Goal: Task Accomplishment & Management: Manage account settings

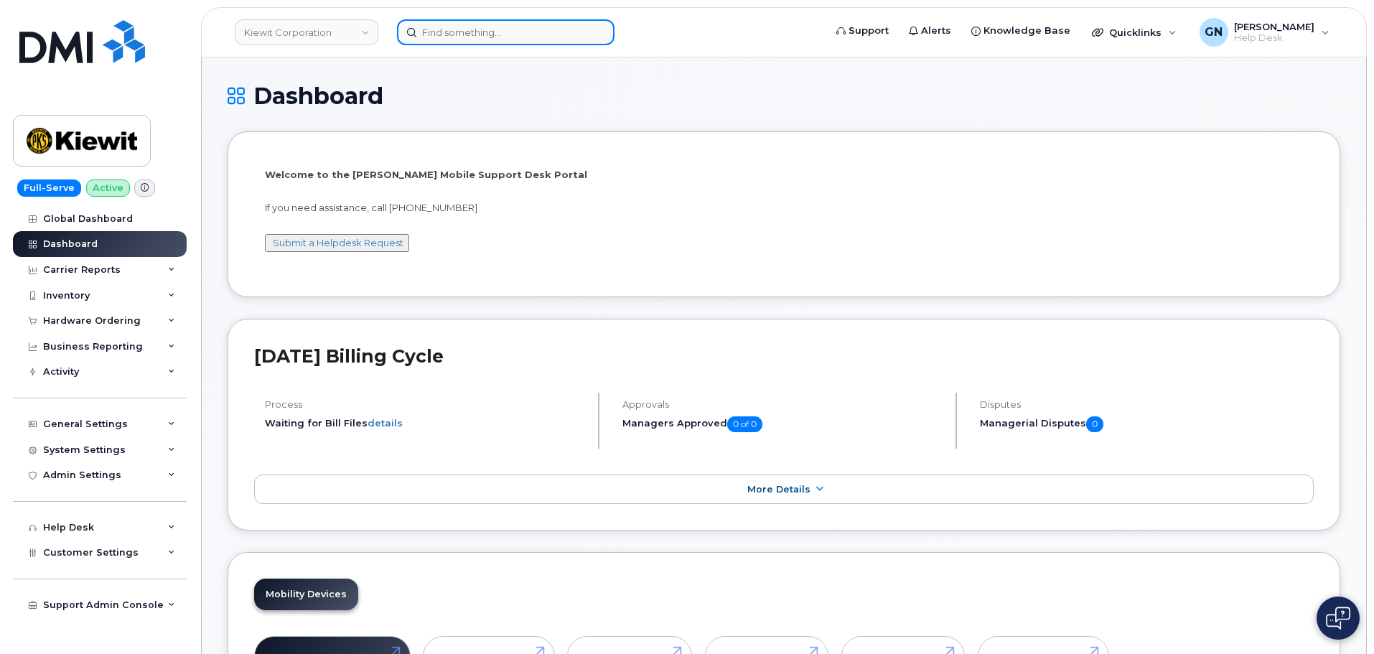
click at [525, 28] on input at bounding box center [505, 32] width 217 height 26
paste input "2402477148"
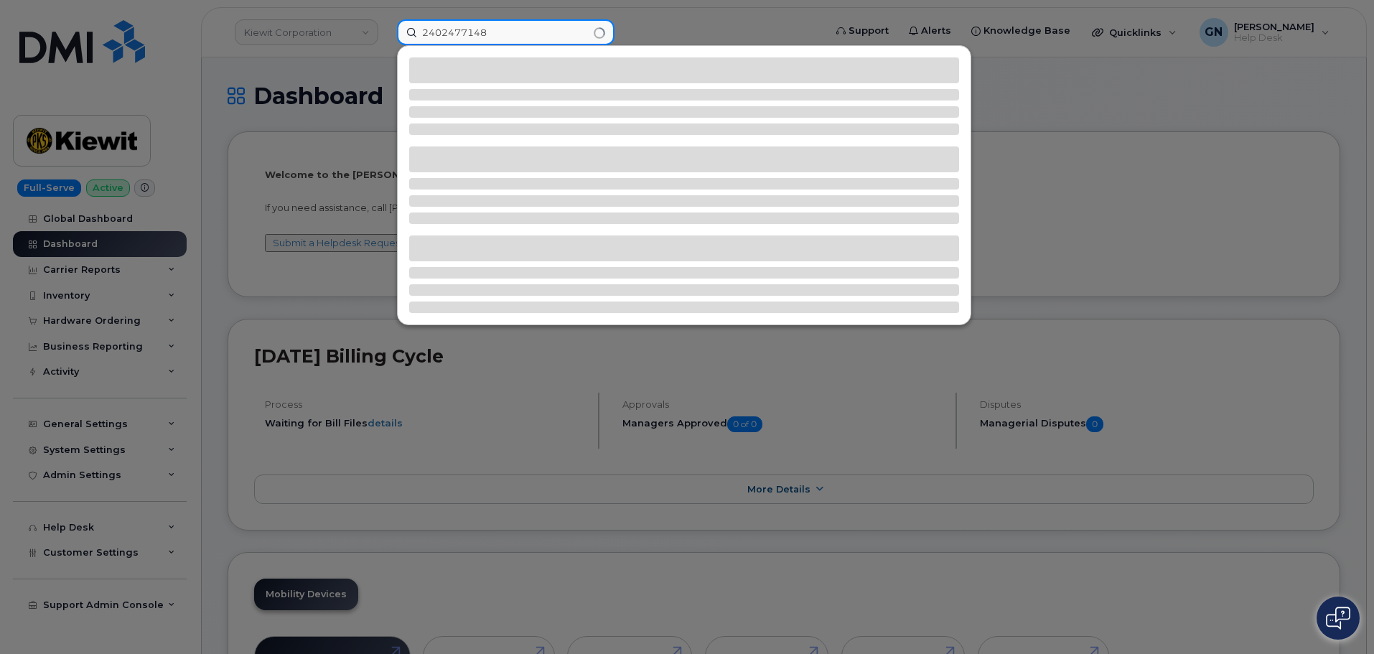
type input "2402477148"
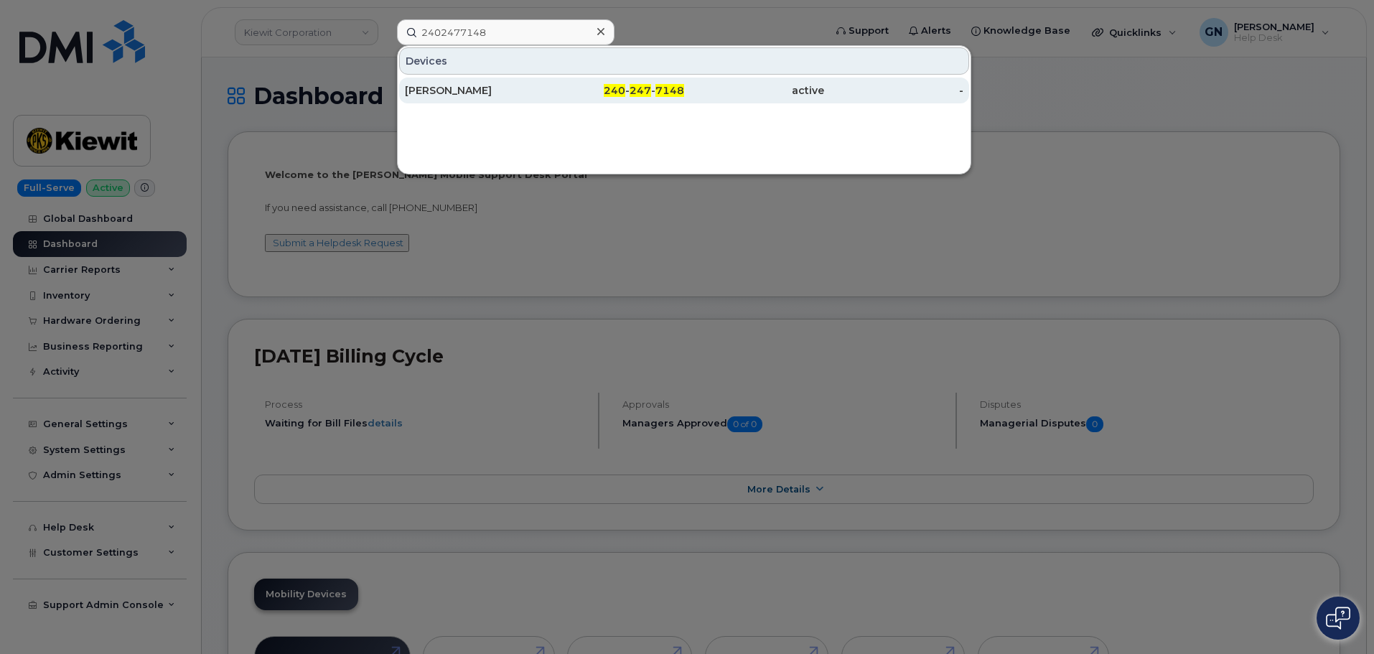
click at [547, 90] on div "240 - 247 - 7148" at bounding box center [615, 90] width 140 height 14
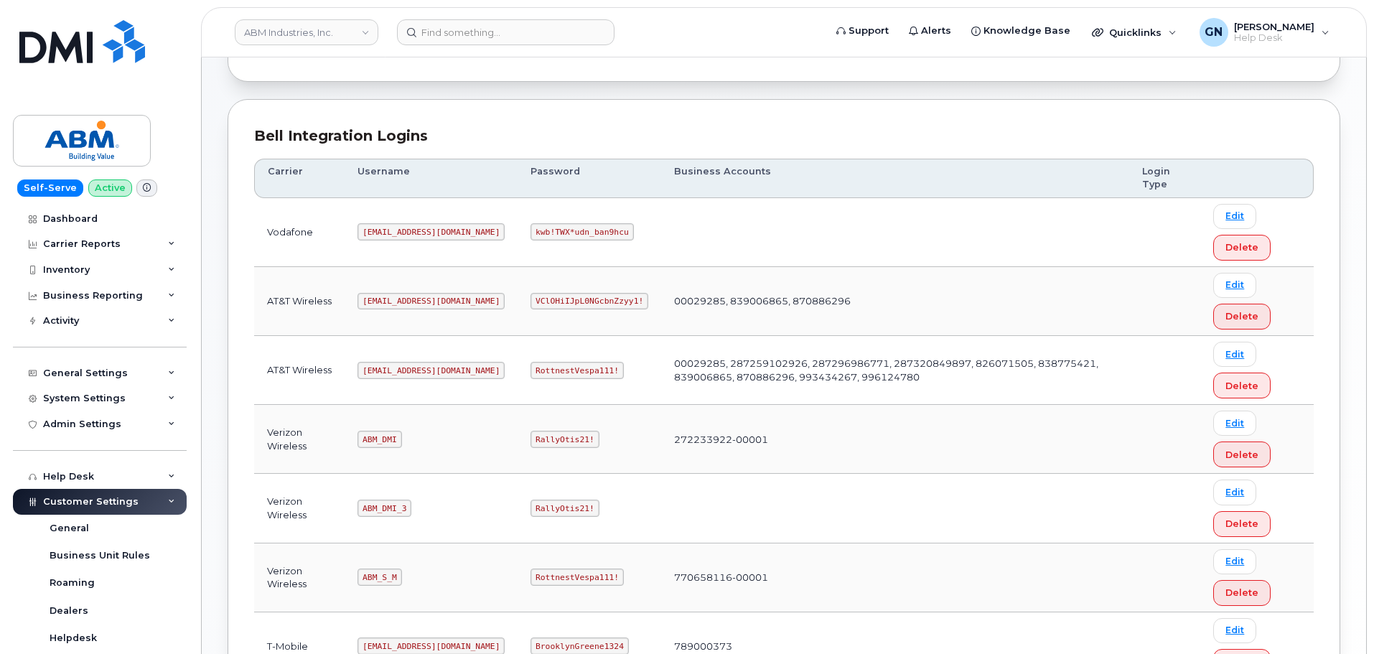
scroll to position [215, 0]
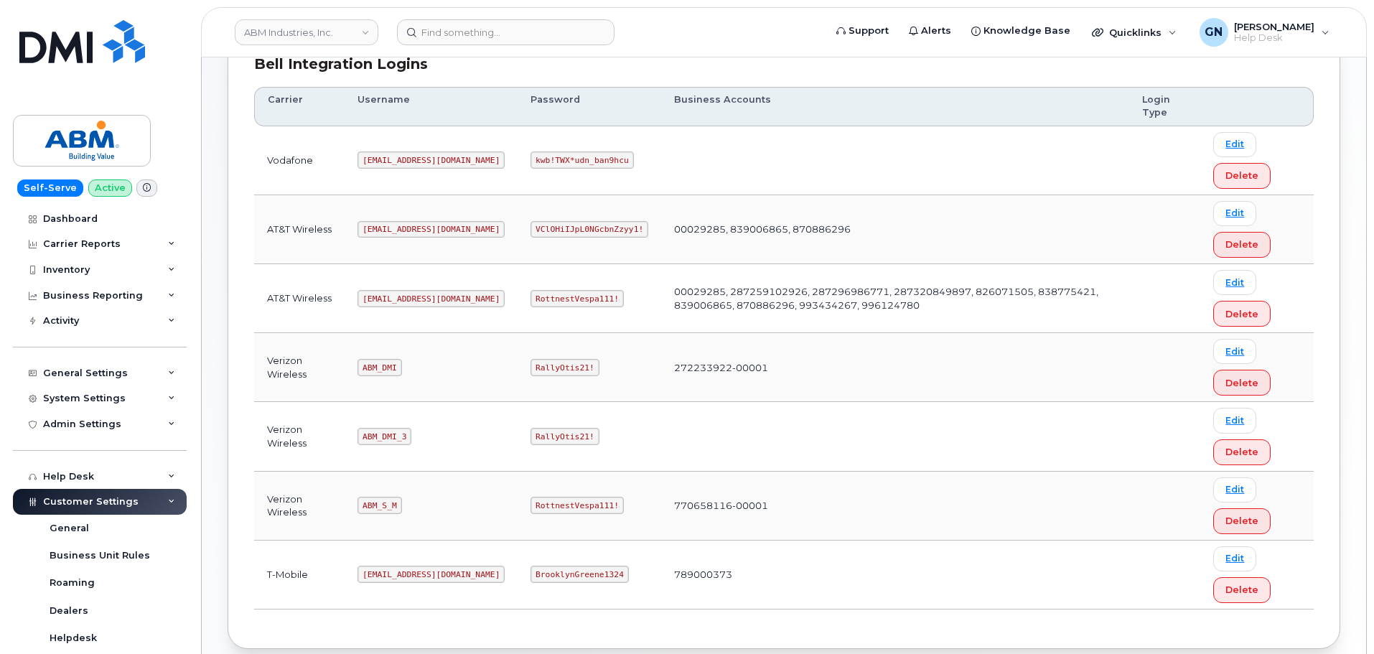
click at [392, 296] on code "abm@dminc.com" at bounding box center [430, 298] width 147 height 17
copy code "abm@dminc.com"
click at [552, 296] on code "RottnestVespa111!" at bounding box center [576, 298] width 93 height 17
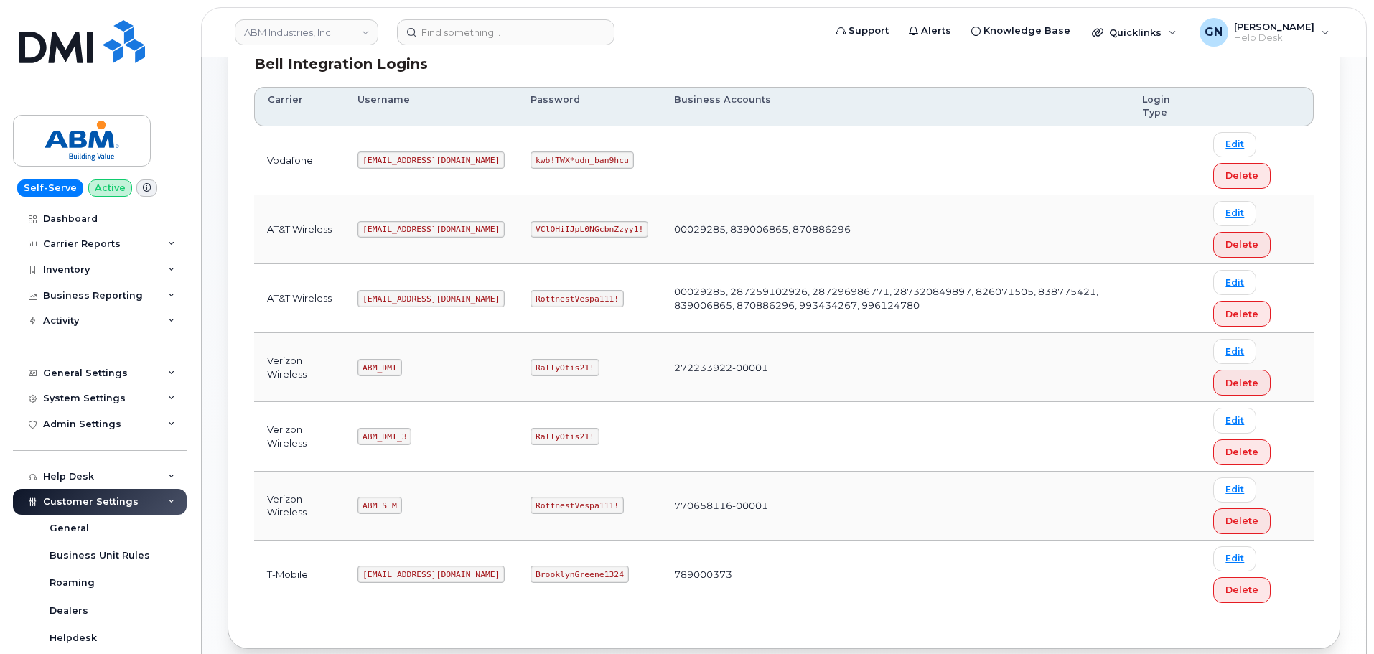
click at [551, 297] on code "RottnestVespa111!" at bounding box center [576, 298] width 93 height 17
copy code "RottnestVespa111!"
click at [540, 293] on code "RottnestVespa111!" at bounding box center [576, 298] width 93 height 17
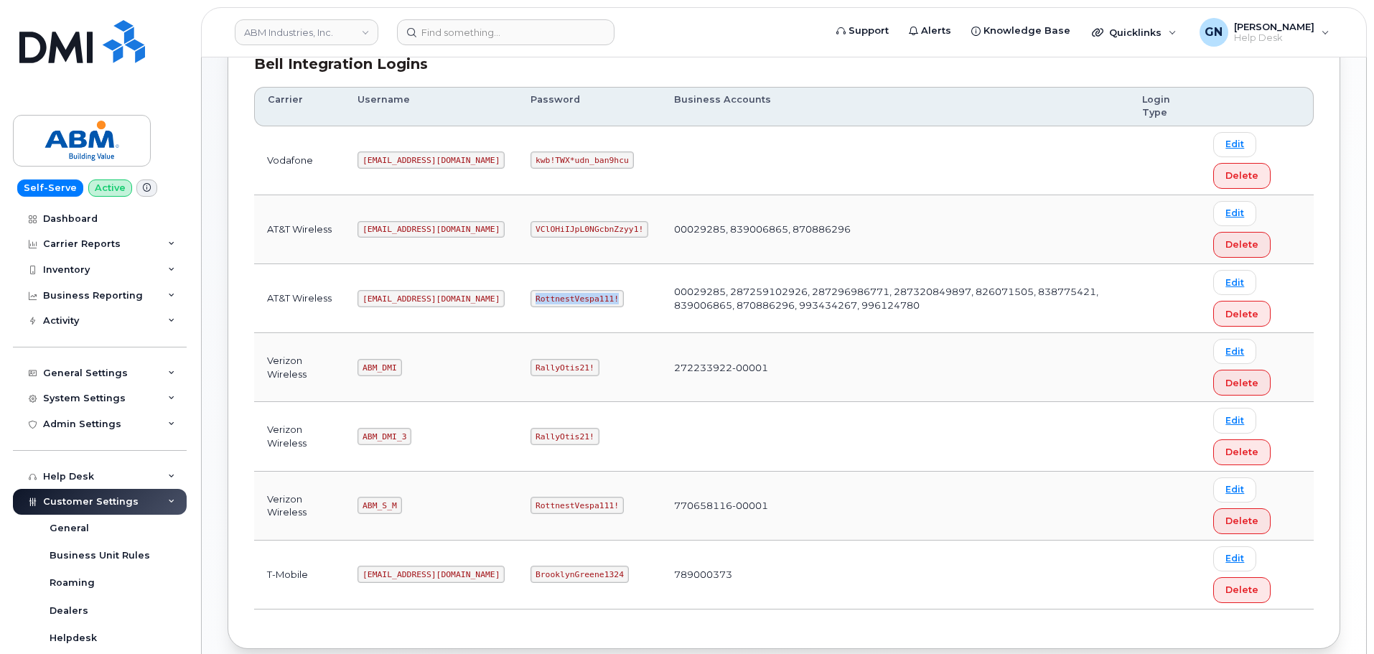
click at [540, 296] on code "RottnestVespa111!" at bounding box center [576, 298] width 93 height 17
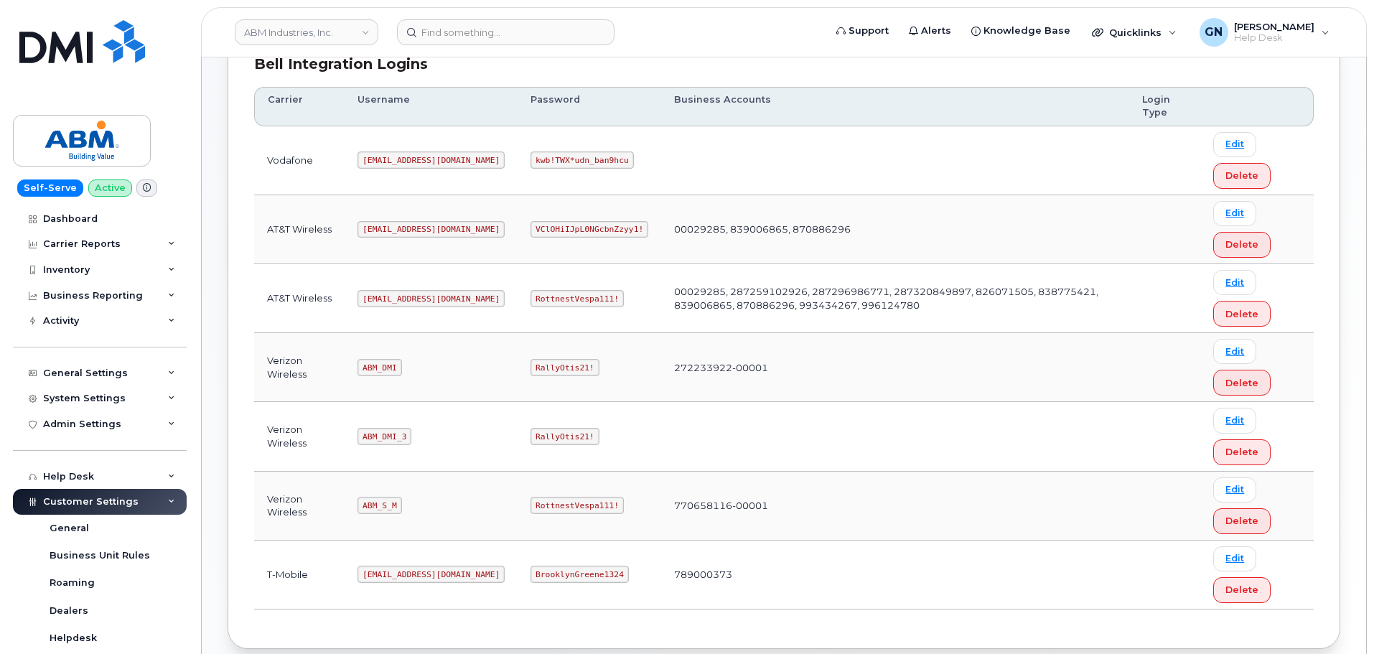
click at [538, 301] on code "RottnestVespa111!" at bounding box center [576, 298] width 93 height 17
click at [540, 296] on code "RottnestVespa111!" at bounding box center [576, 298] width 93 height 17
copy code "RottnestVespa111!"
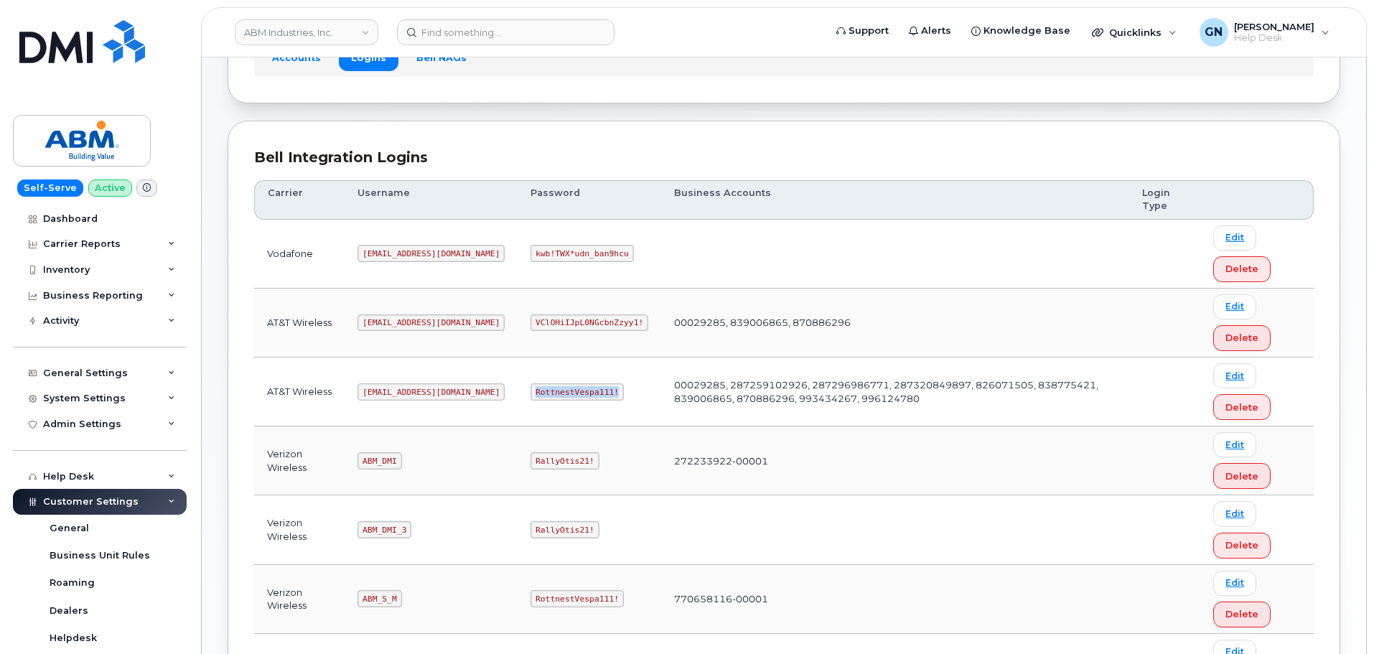
scroll to position [0, 0]
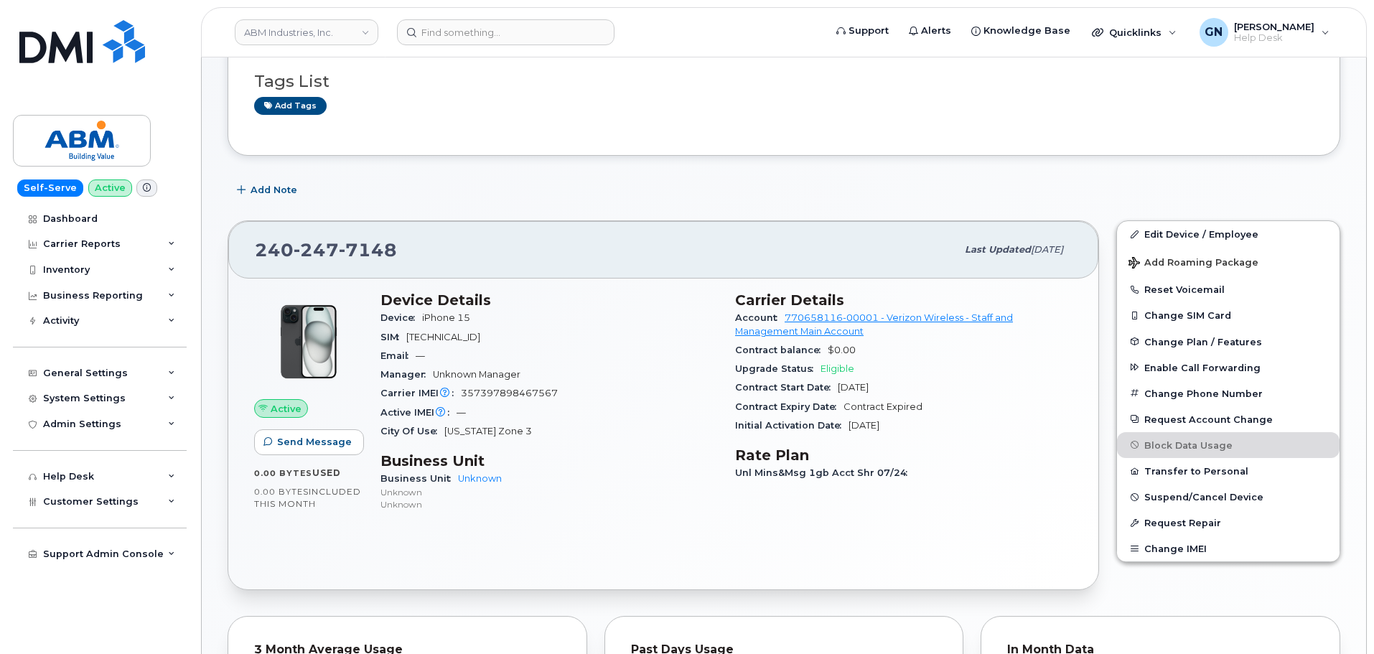
scroll to position [144, 0]
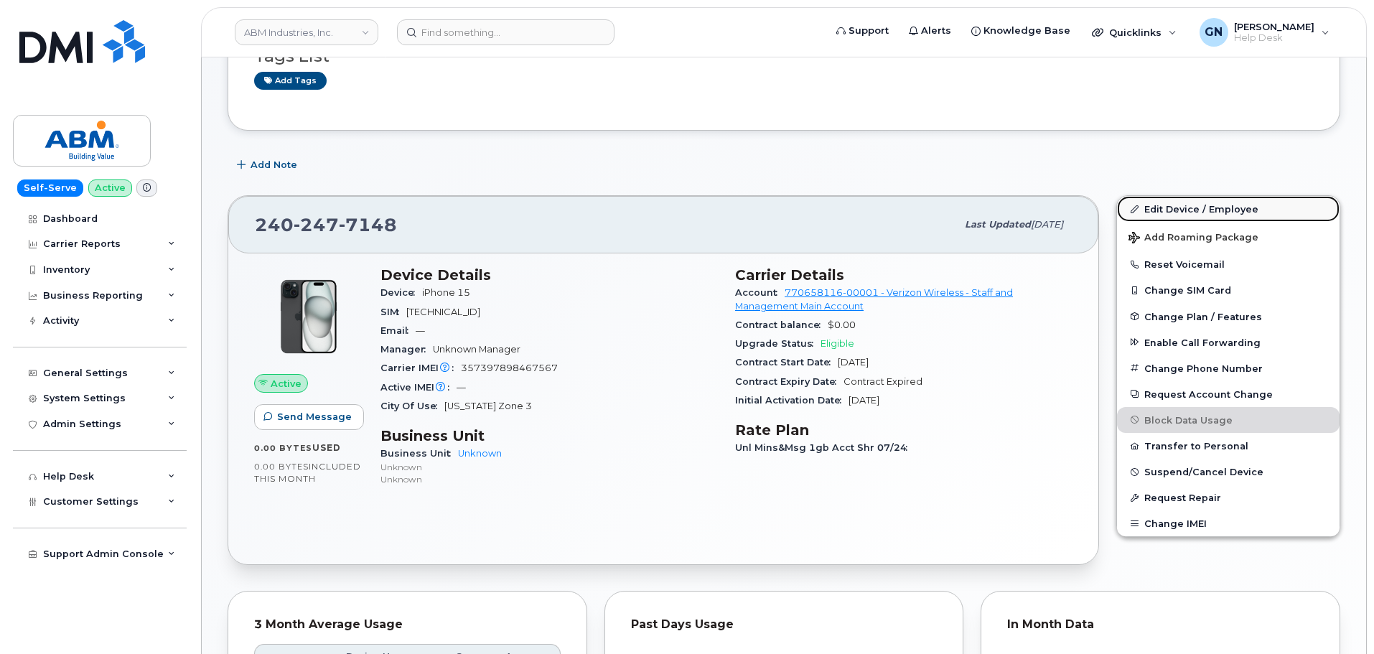
click at [1172, 211] on link "Edit Device / Employee" at bounding box center [1228, 209] width 222 height 26
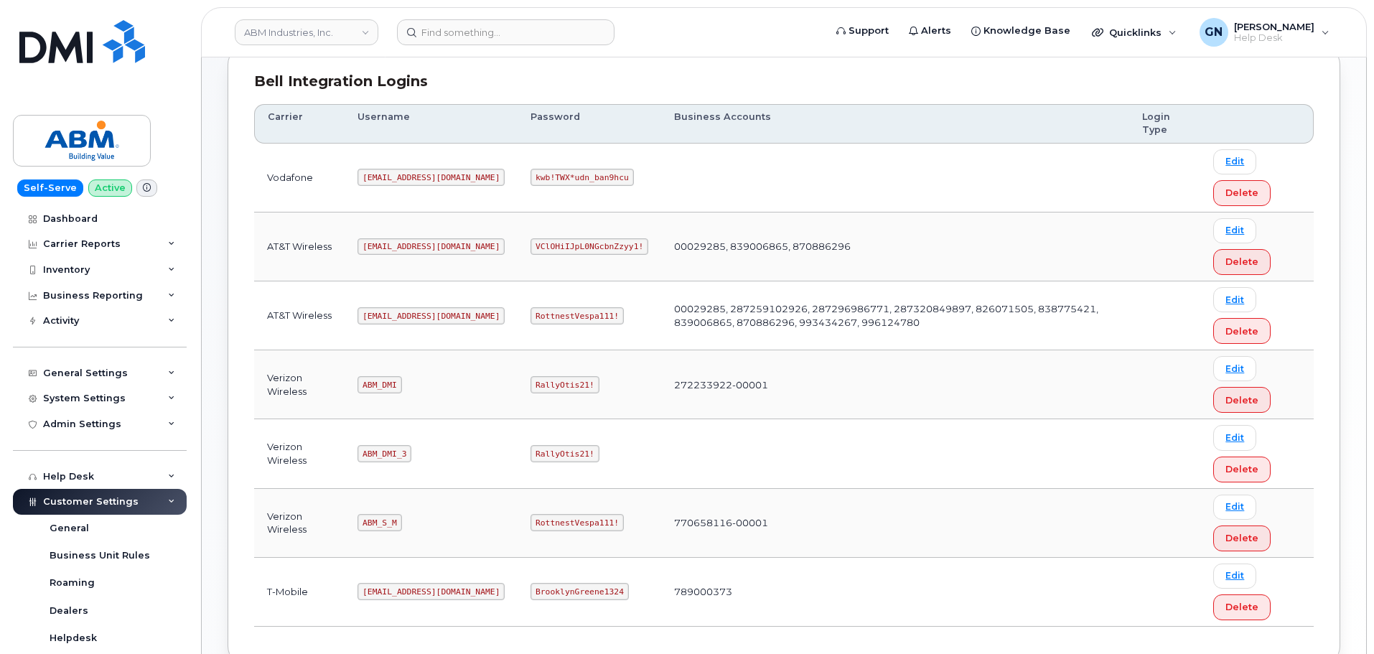
scroll to position [222, 0]
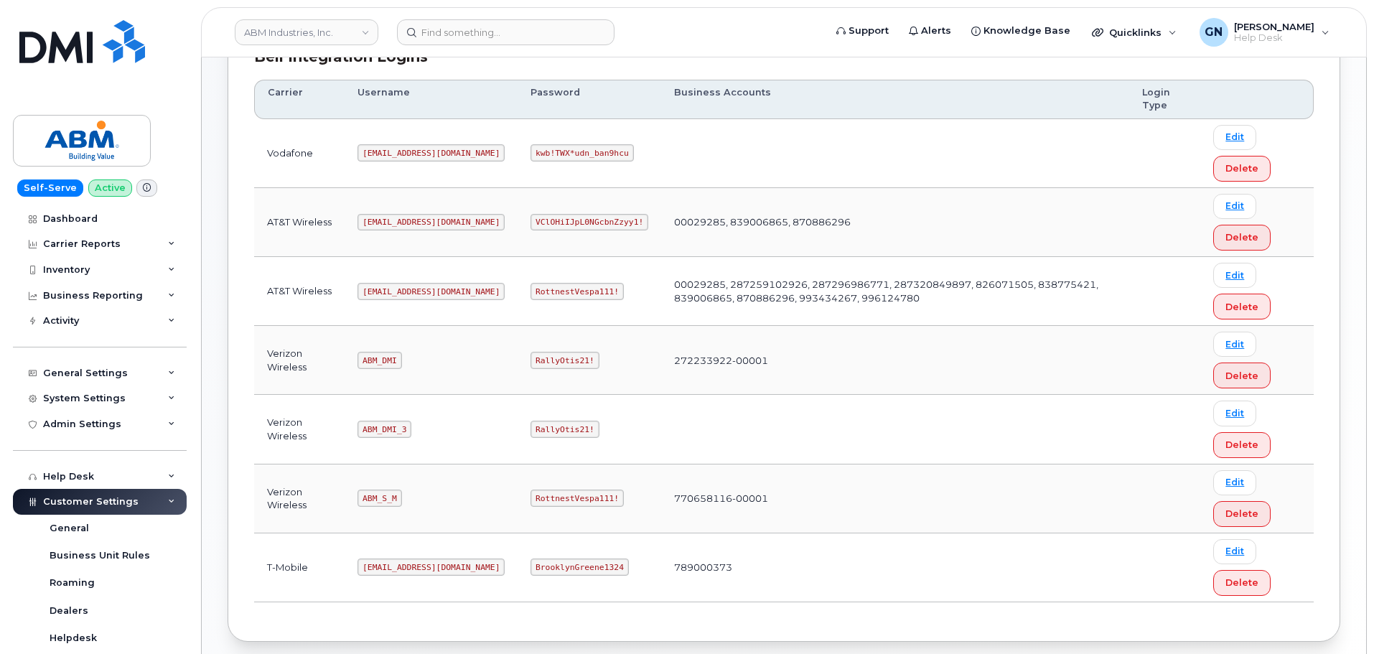
click at [375, 499] on code "ABM_S_M" at bounding box center [379, 497] width 44 height 17
click at [375, 497] on code "ABM_S_M" at bounding box center [379, 497] width 44 height 17
copy code "ABM_S_M"
click at [538, 499] on code "RottnestVespa111!" at bounding box center [576, 497] width 93 height 17
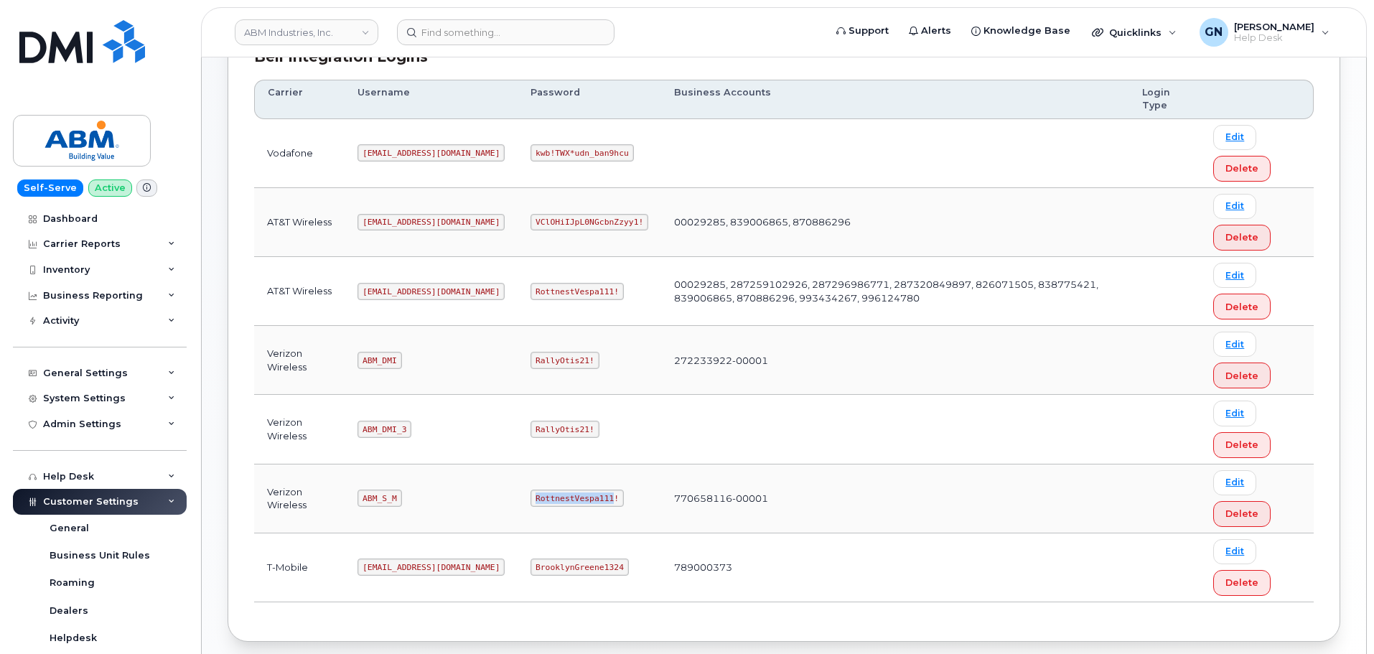
click at [538, 499] on code "RottnestVespa111!" at bounding box center [576, 497] width 93 height 17
copy code "RottnestVespa111!"
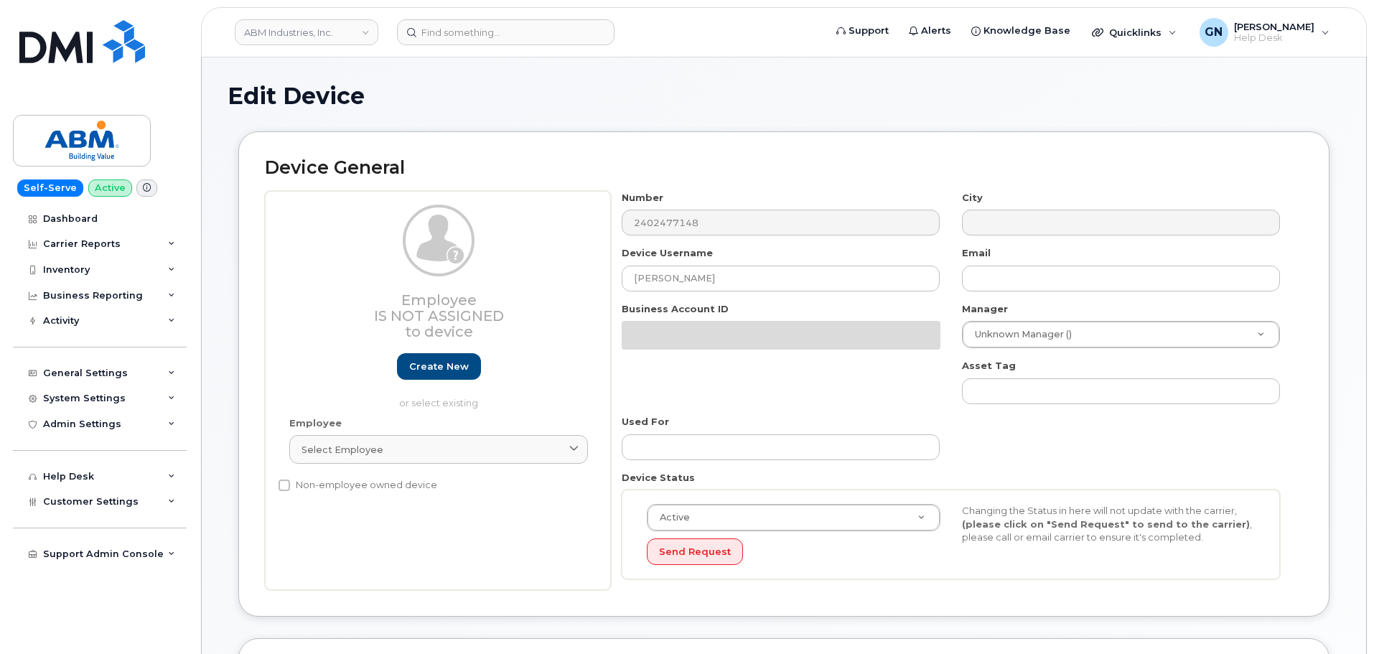
scroll to position [72, 0]
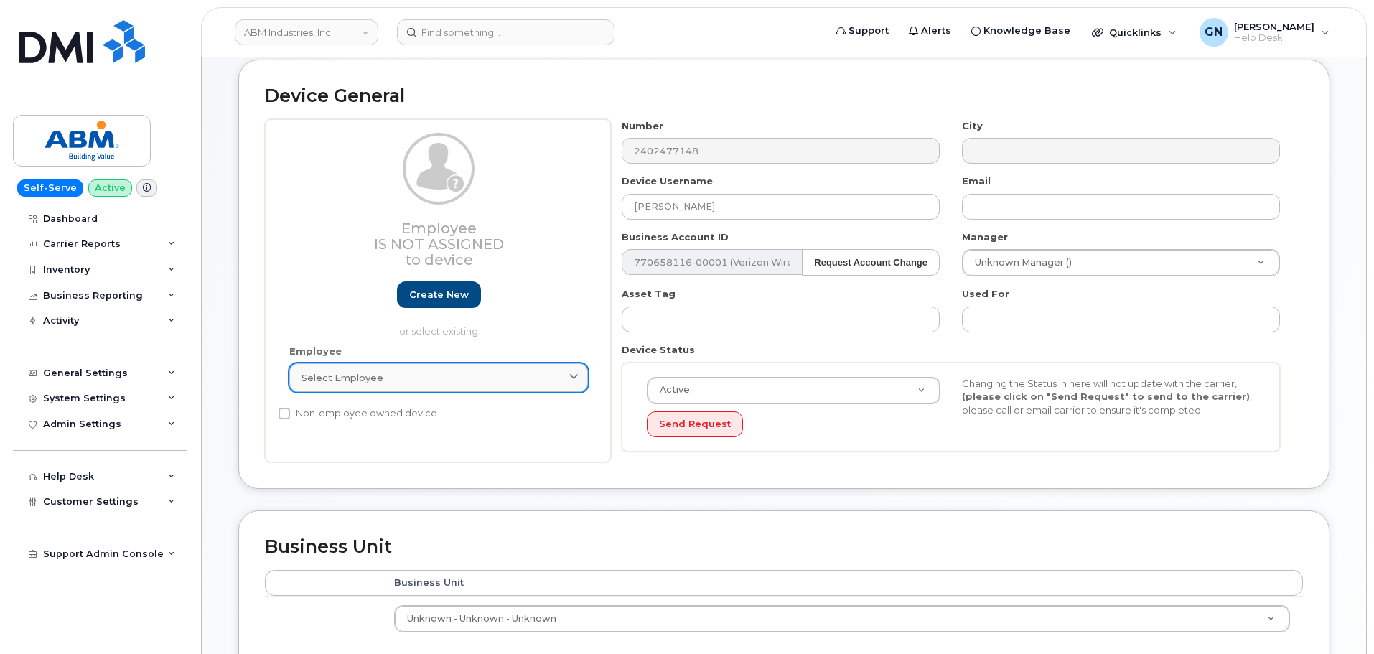
click at [424, 380] on div "Select employee" at bounding box center [438, 378] width 274 height 14
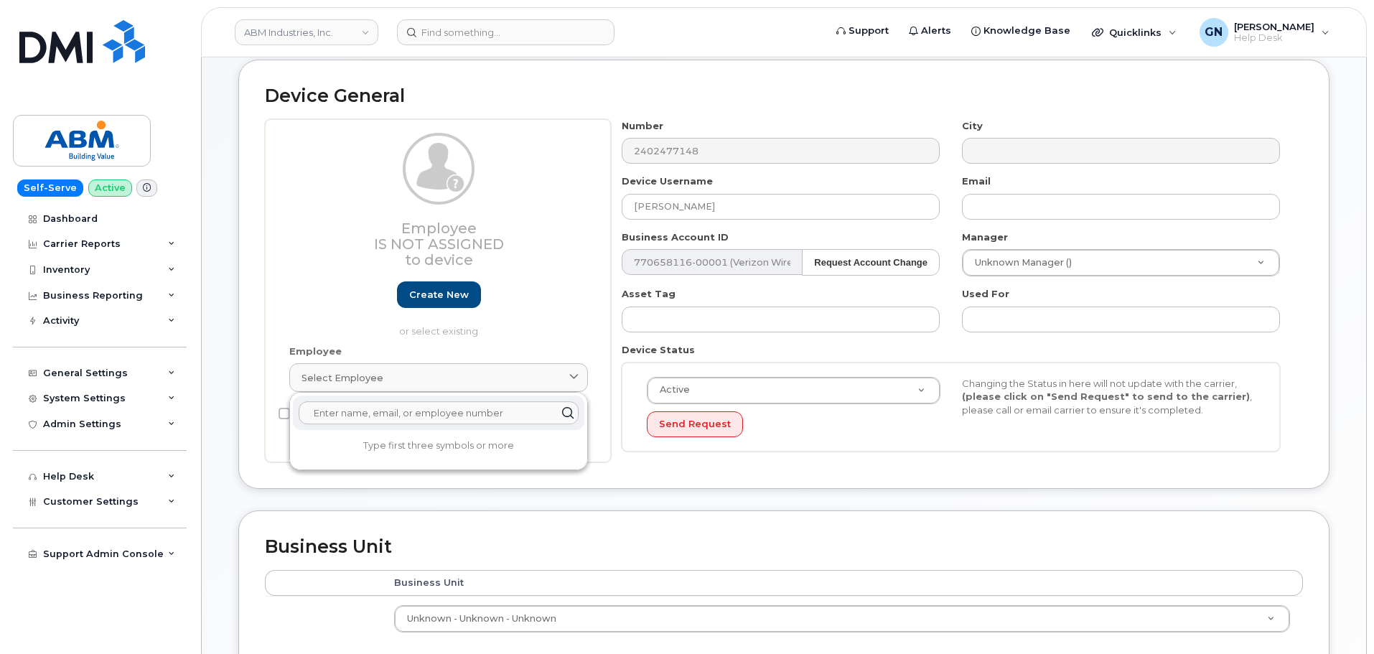
paste input "[PERSON_NAME]"
type input "Thomas Hutchinson"
click at [454, 413] on input "Thomas Hutchinson" at bounding box center [439, 412] width 280 height 23
drag, startPoint x: 454, startPoint y: 413, endPoint x: 287, endPoint y: 409, distance: 167.2
click at [287, 409] on div "Employee Is not assigned to device Create new or select existing Employee Selec…" at bounding box center [438, 291] width 346 height 344
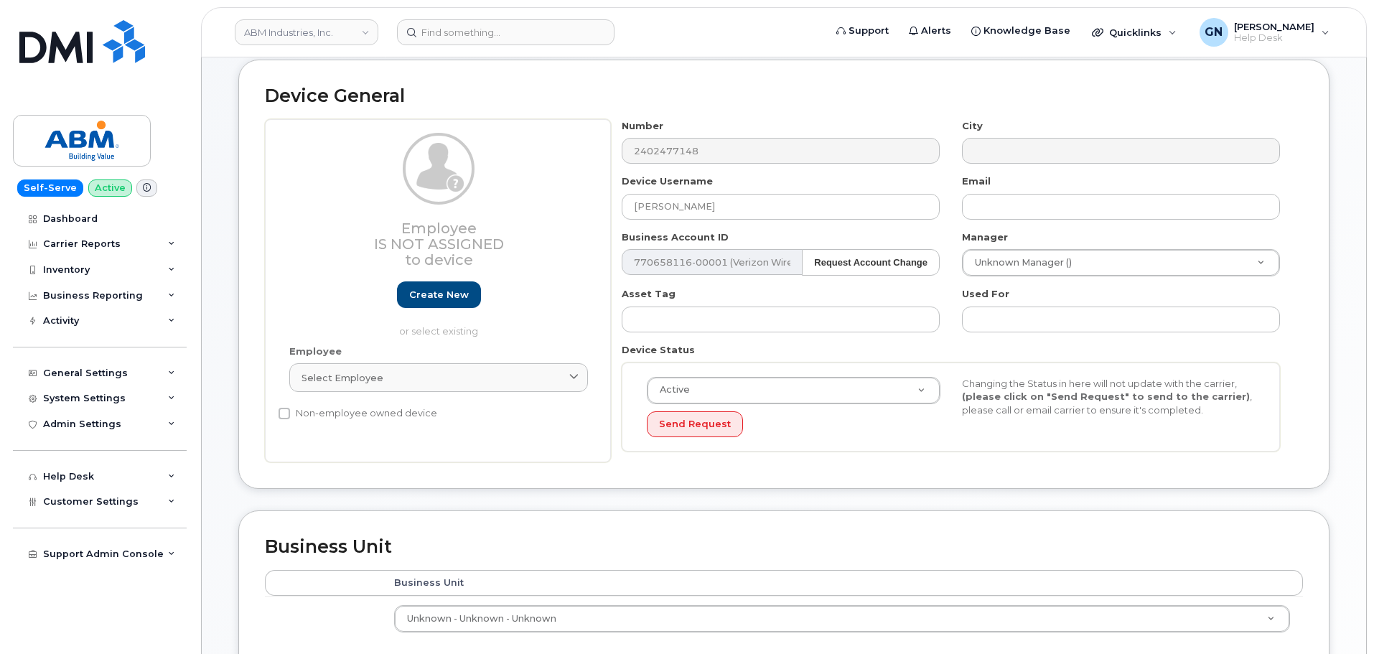
click at [388, 452] on div "Employee Is not assigned to device Create new or select existing Employee Selec…" at bounding box center [438, 291] width 346 height 344
click at [398, 380] on div "Select employee" at bounding box center [438, 378] width 274 height 14
drag, startPoint x: 434, startPoint y: 328, endPoint x: 413, endPoint y: 349, distance: 29.4
click at [432, 330] on p "or select existing" at bounding box center [438, 331] width 299 height 14
click at [747, 214] on input "[PERSON_NAME]" at bounding box center [780, 207] width 318 height 26
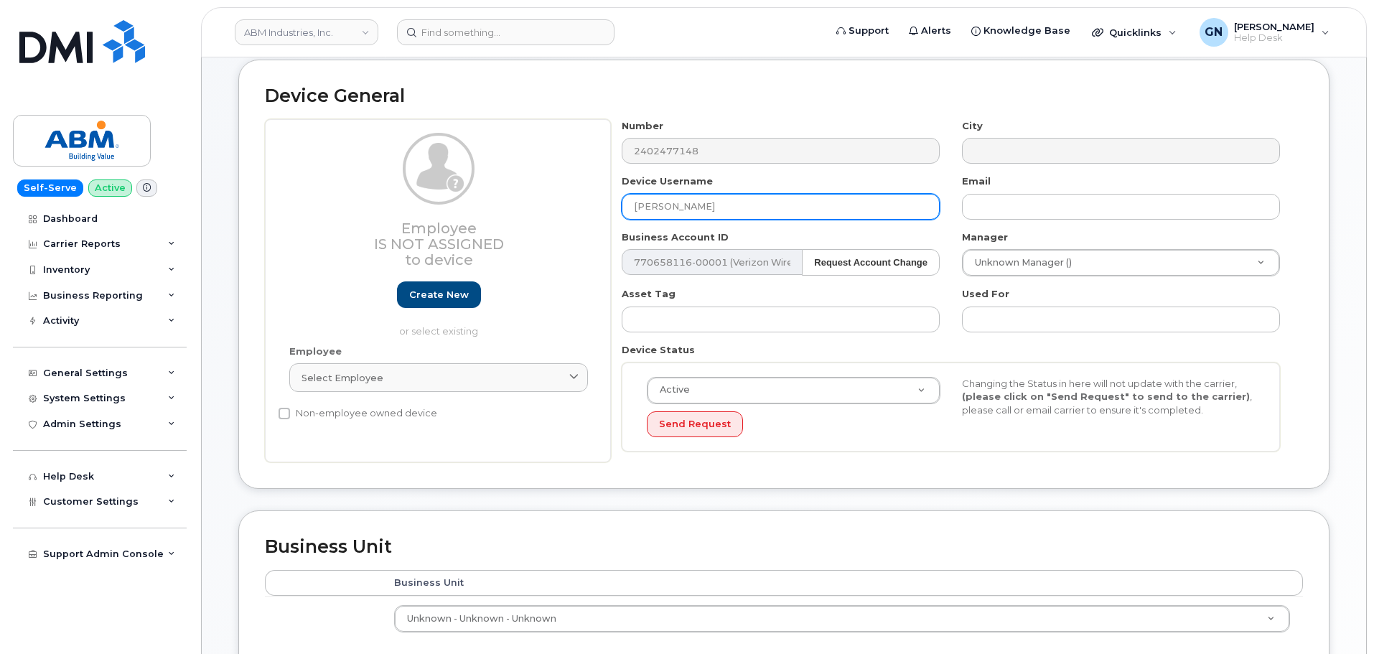
drag, startPoint x: 750, startPoint y: 210, endPoint x: 621, endPoint y: 202, distance: 128.7
click at [621, 202] on input "[PERSON_NAME]" at bounding box center [780, 207] width 318 height 26
paste input "[PERSON_NAME]"
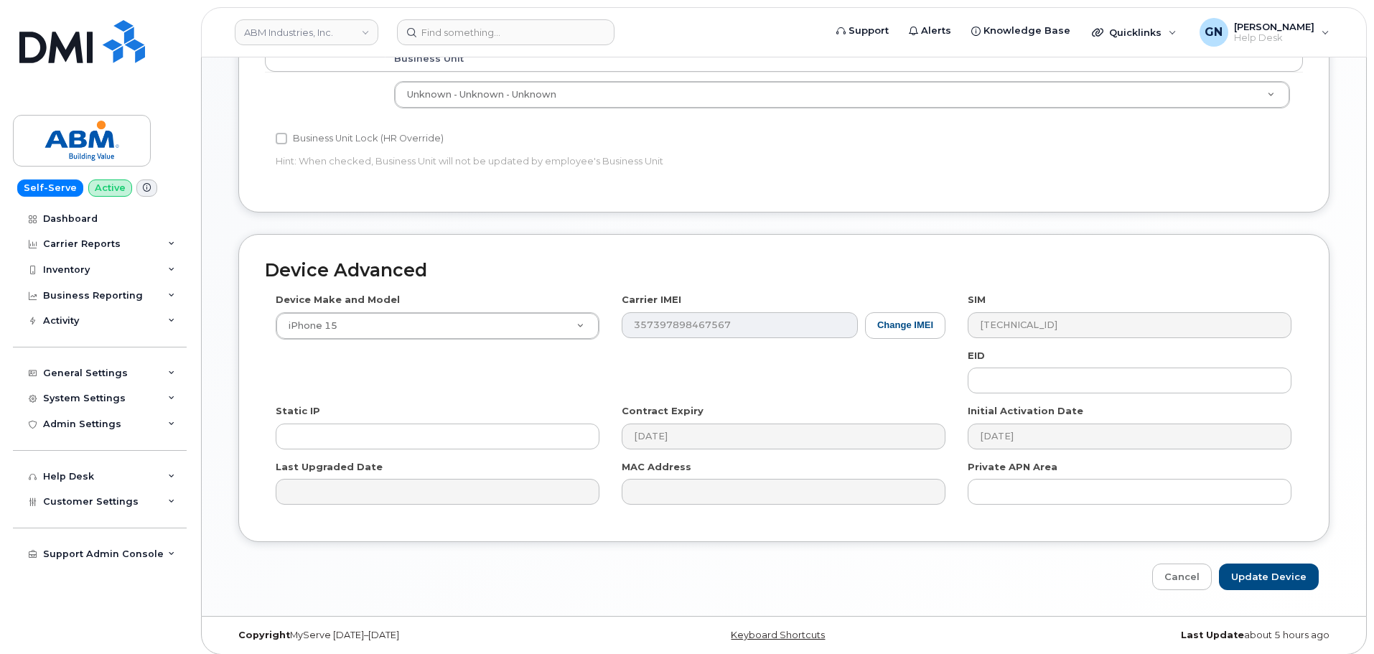
scroll to position [604, 0]
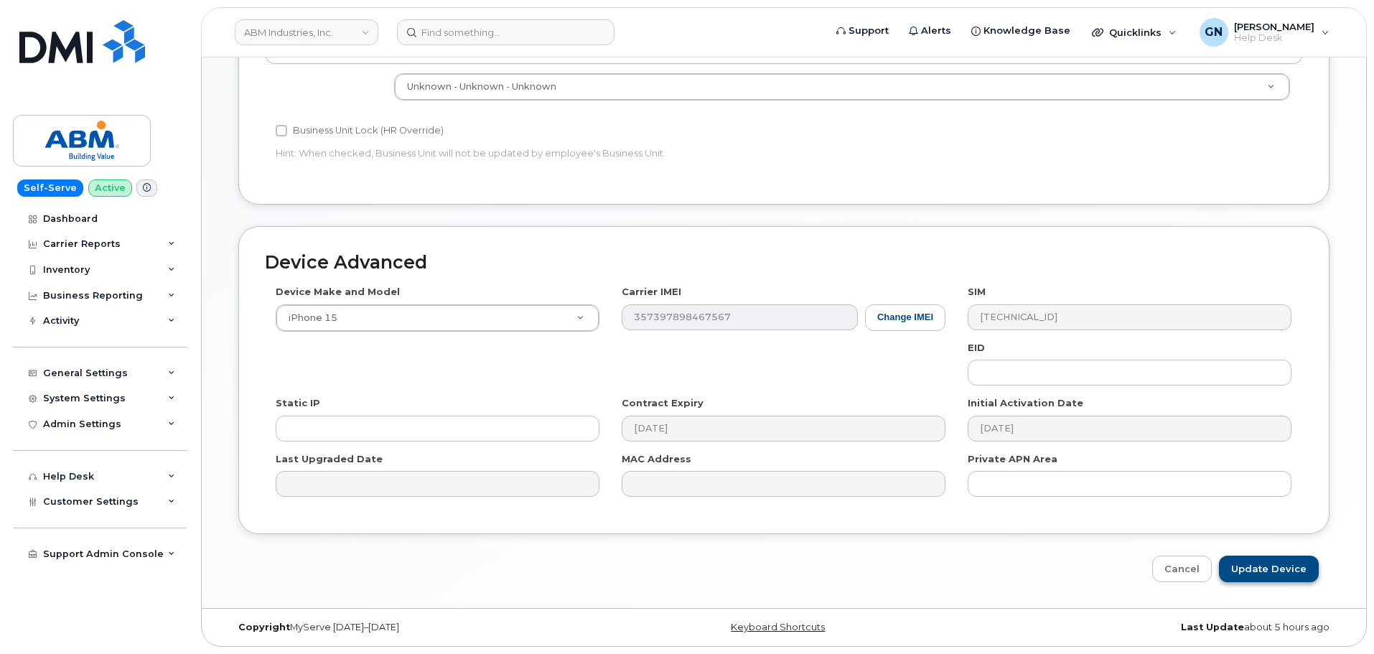
type input "Thomas Hutchins"
click at [1277, 563] on input "Update Device" at bounding box center [1269, 568] width 100 height 27
type input "Saving..."
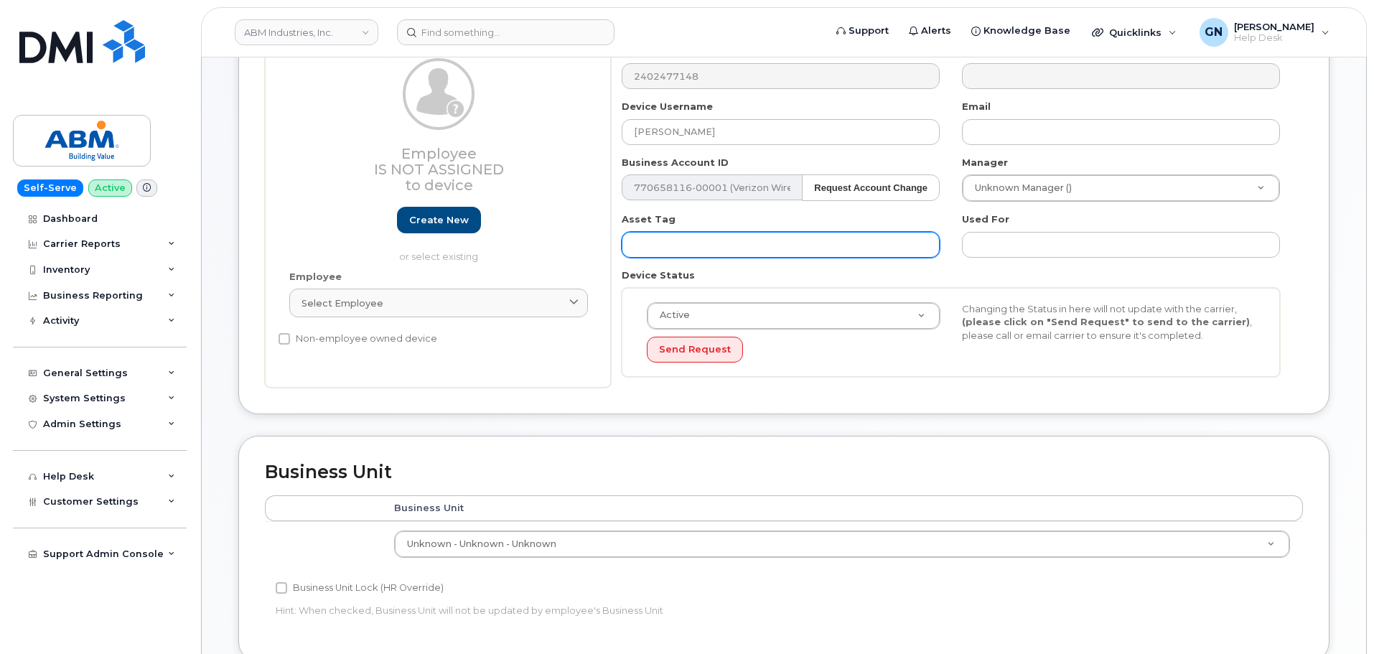
scroll to position [29, 0]
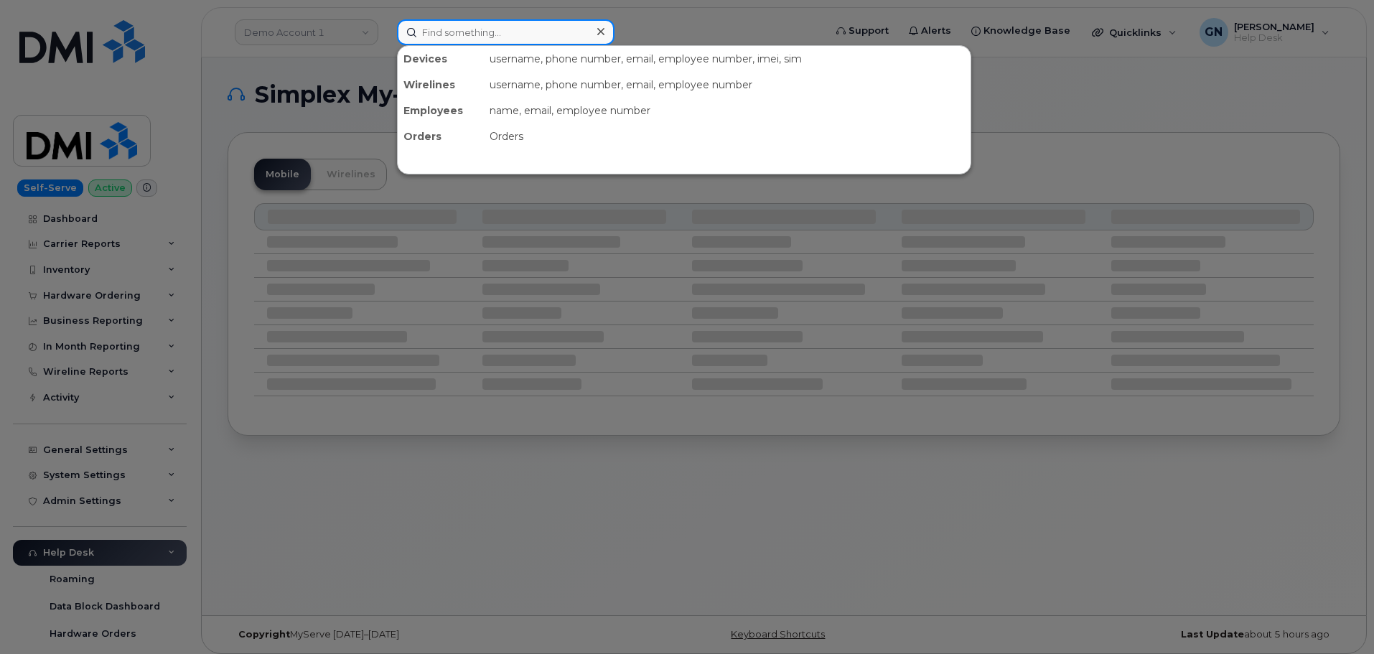
click at [507, 30] on input at bounding box center [505, 32] width 217 height 26
paste input "[PERSON_NAME]"
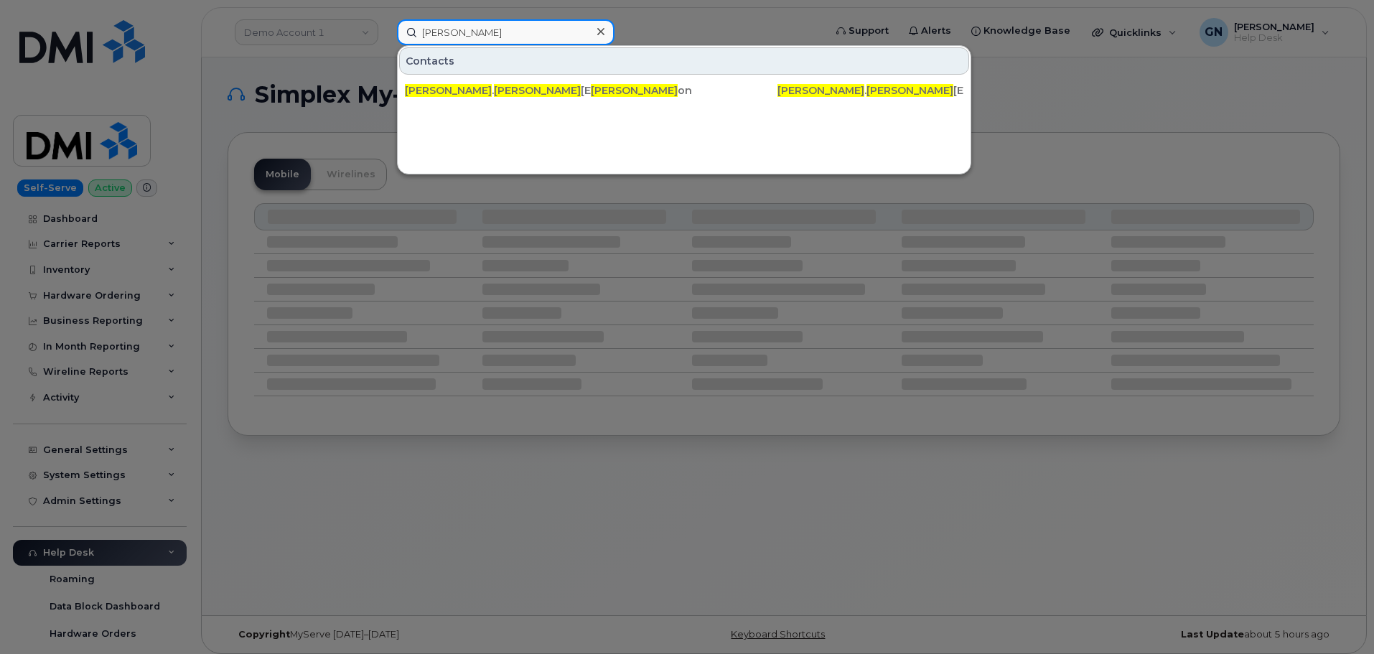
type input "[PERSON_NAME]"
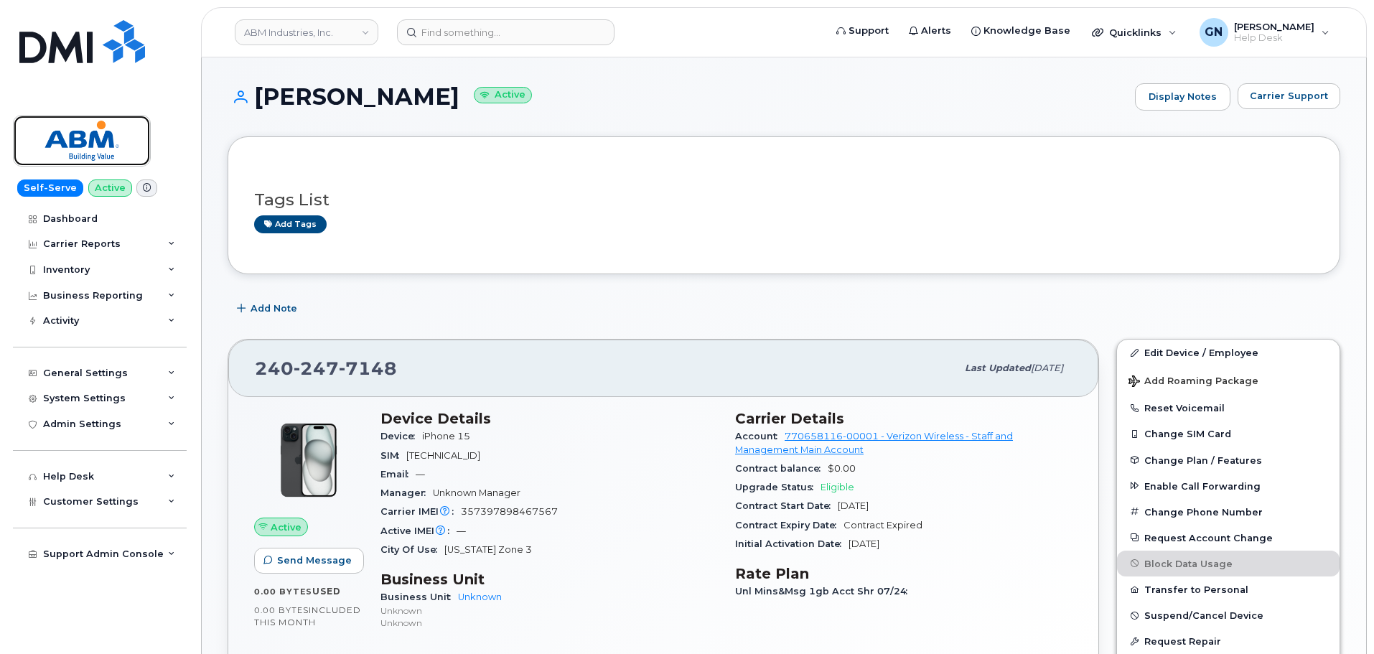
drag, startPoint x: 112, startPoint y: 145, endPoint x: 113, endPoint y: 124, distance: 20.9
click at [111, 145] on img at bounding box center [82, 141] width 111 height 42
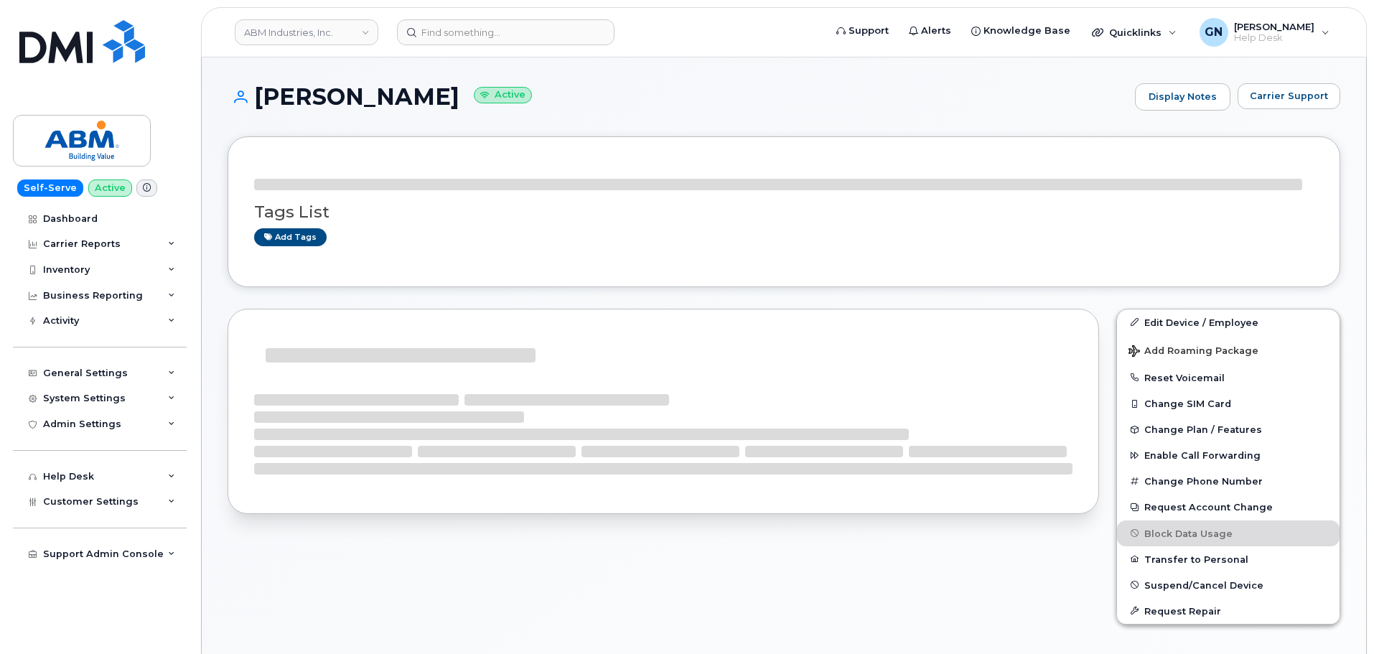
click at [333, 99] on h1 "[PERSON_NAME] Active" at bounding box center [677, 96] width 900 height 25
drag, startPoint x: 332, startPoint y: 99, endPoint x: 373, endPoint y: 101, distance: 41.0
click at [376, 99] on h1 "Thomas Hutchins Active" at bounding box center [677, 96] width 900 height 25
copy h1 "Thomas Hutchins"
